Goal: Complete application form: Complete application form

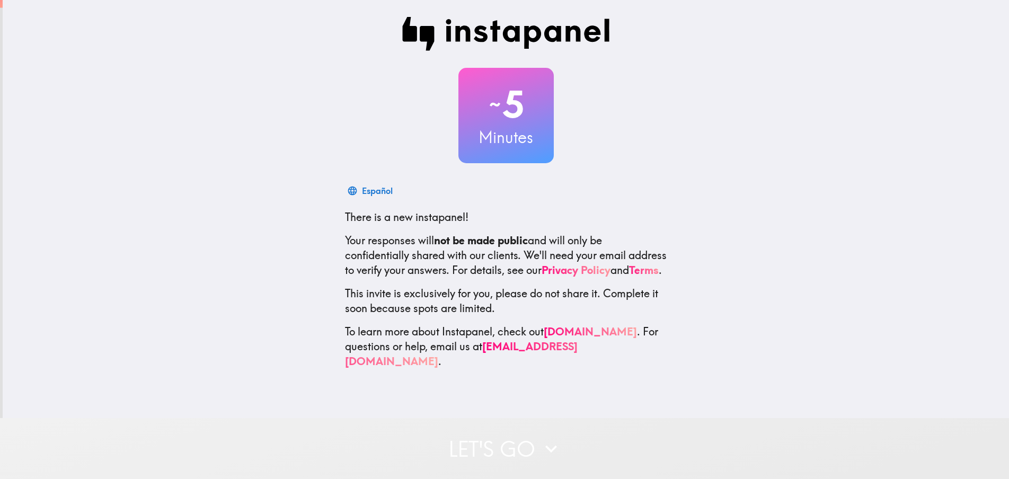
click at [504, 436] on button "Let's go" at bounding box center [504, 448] width 1009 height 61
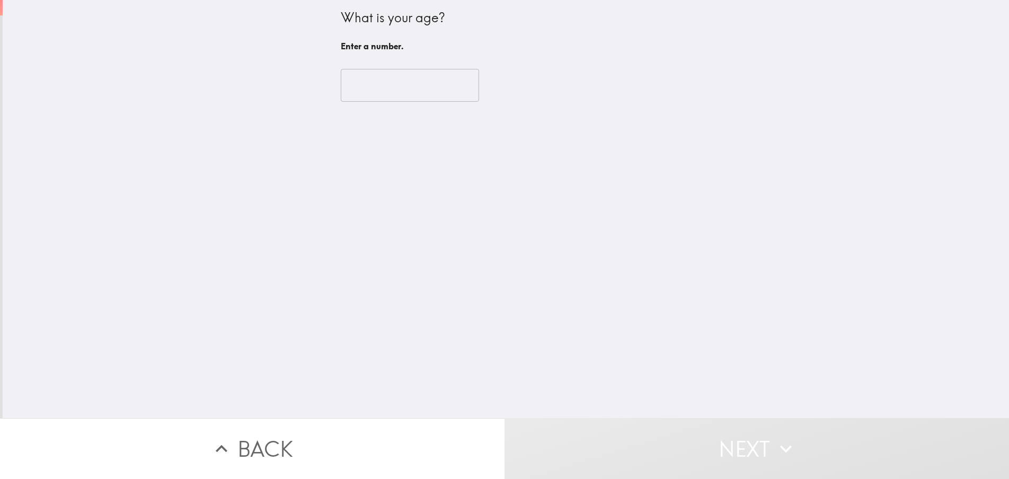
click at [429, 96] on input "number" at bounding box center [410, 85] width 138 height 33
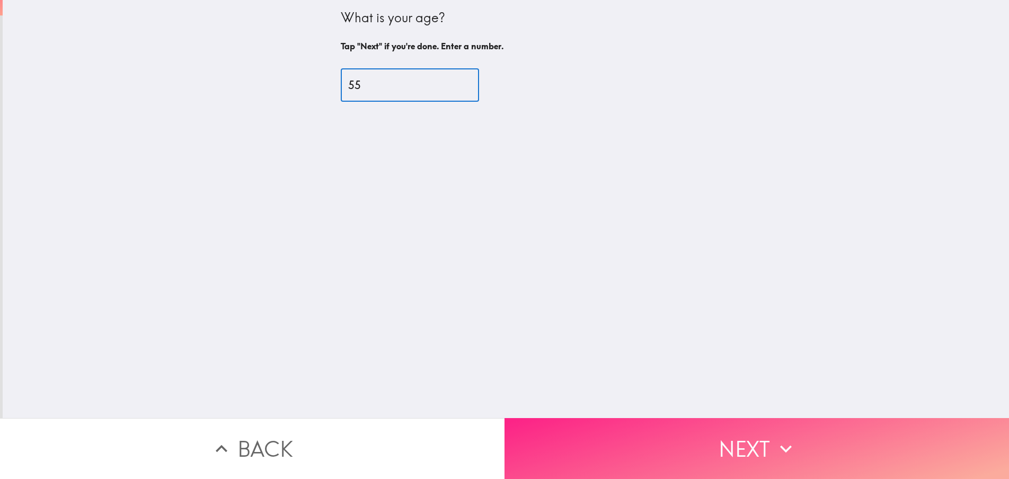
type input "55"
click at [734, 447] on button "Next" at bounding box center [757, 448] width 505 height 61
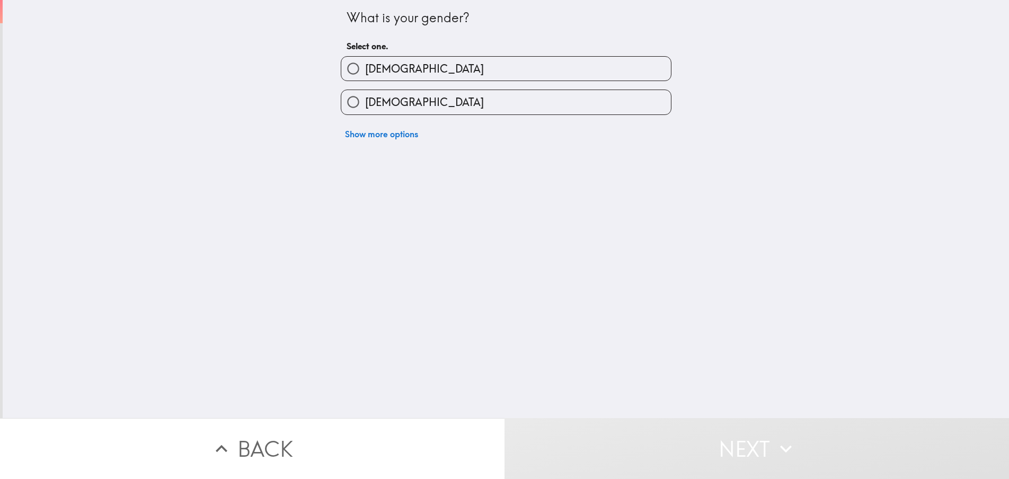
click at [416, 102] on label "[DEMOGRAPHIC_DATA]" at bounding box center [506, 102] width 330 height 24
click at [365, 102] on input "[DEMOGRAPHIC_DATA]" at bounding box center [353, 102] width 24 height 24
radio input "true"
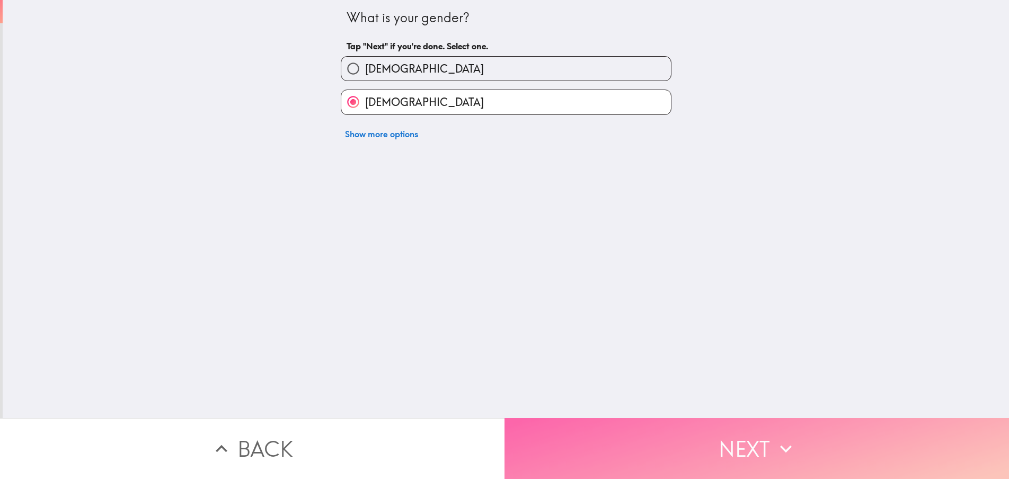
click at [761, 429] on button "Next" at bounding box center [757, 448] width 505 height 61
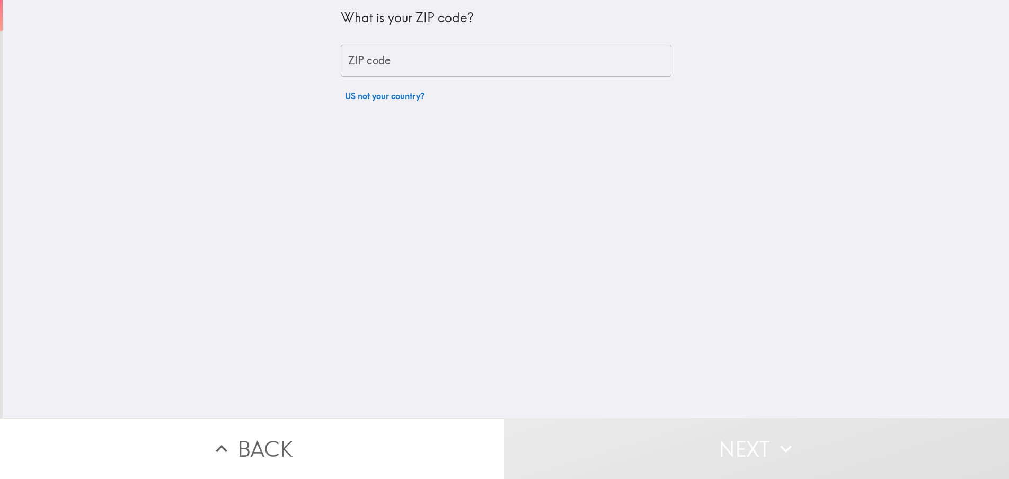
click at [422, 59] on input "ZIP code" at bounding box center [506, 61] width 331 height 33
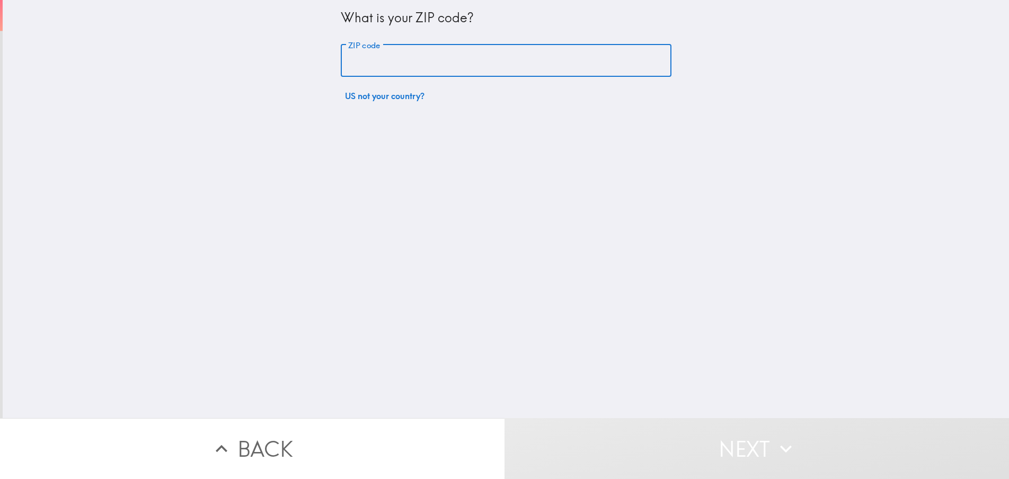
type input "48858"
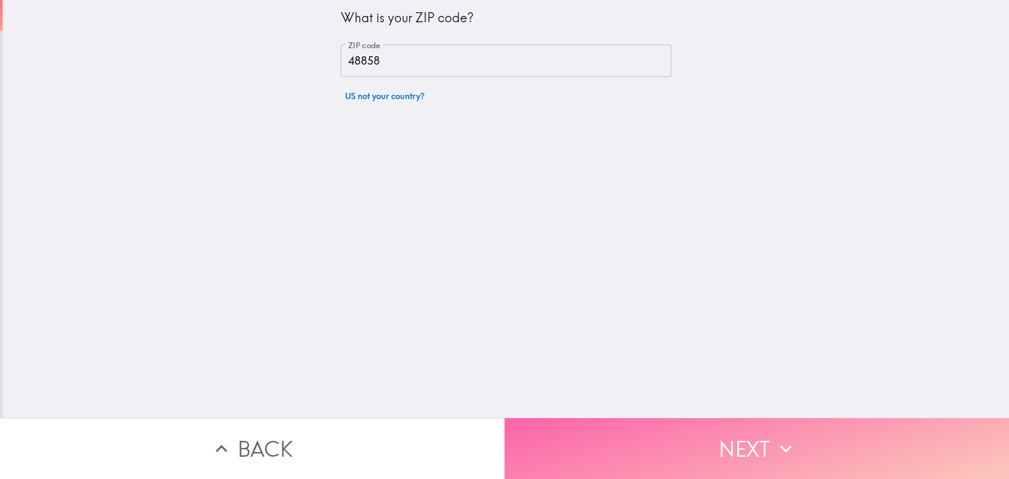
click at [695, 442] on button "Next" at bounding box center [757, 448] width 505 height 61
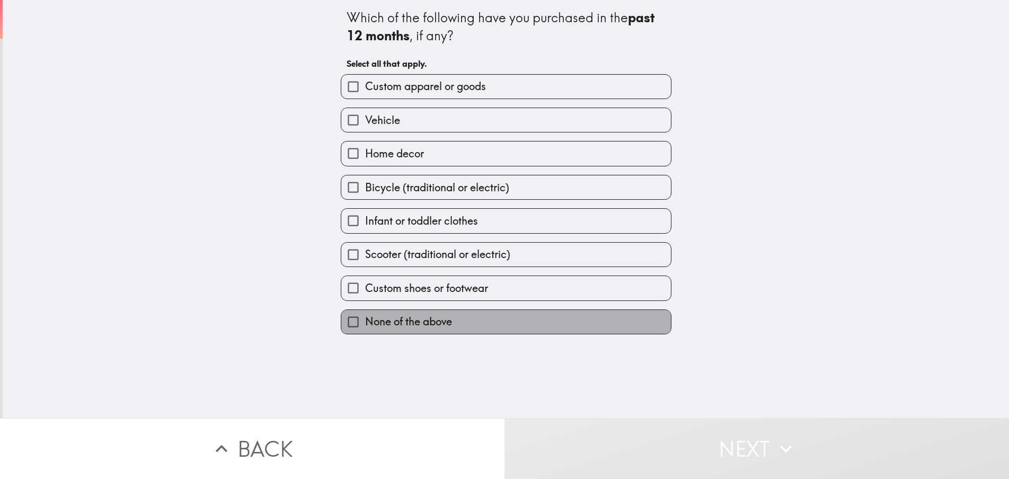
click at [385, 327] on span "None of the above" at bounding box center [408, 321] width 87 height 15
click at [365, 327] on input "None of the above" at bounding box center [353, 322] width 24 height 24
checkbox input "true"
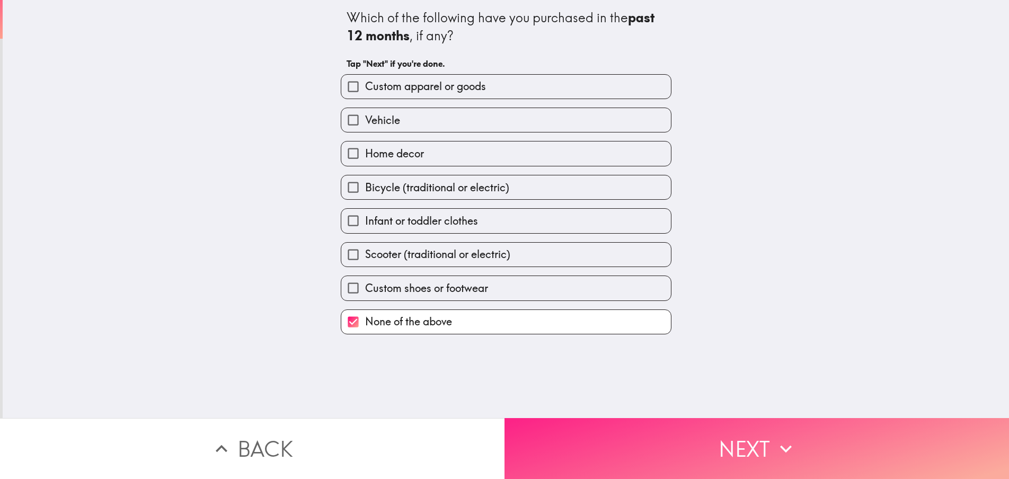
click at [691, 452] on button "Next" at bounding box center [757, 448] width 505 height 61
